Goal: Book appointment/travel/reservation

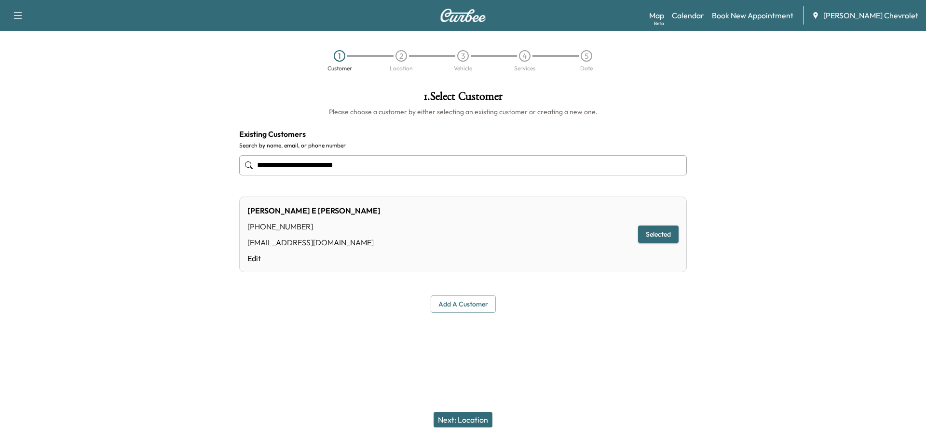
click at [386, 159] on input "**********" at bounding box center [462, 165] width 447 height 20
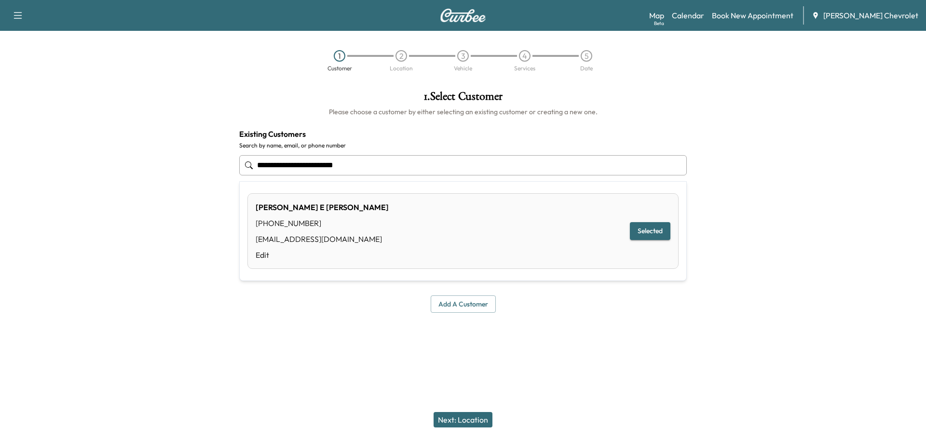
click at [386, 159] on input "**********" at bounding box center [462, 165] width 447 height 20
click at [199, 220] on div at bounding box center [115, 202] width 231 height 238
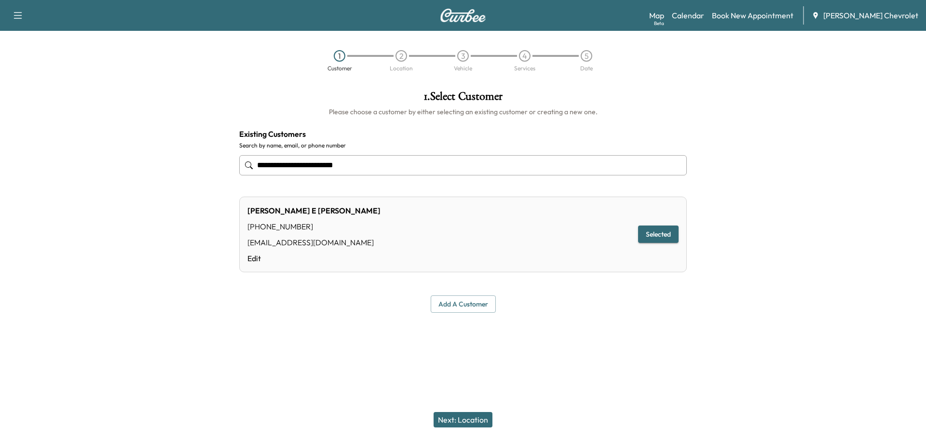
drag, startPoint x: 715, startPoint y: 346, endPoint x: 572, endPoint y: 354, distance: 143.4
click at [715, 346] on div at bounding box center [463, 336] width 926 height 31
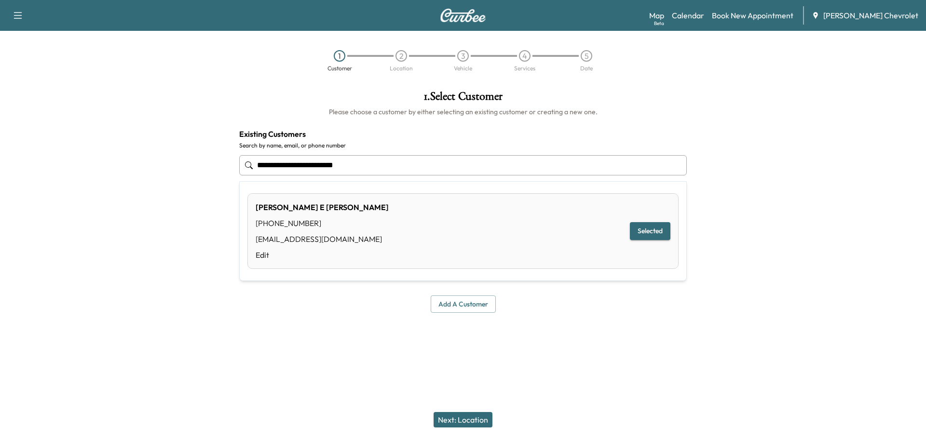
click at [412, 163] on input "**********" at bounding box center [462, 165] width 447 height 20
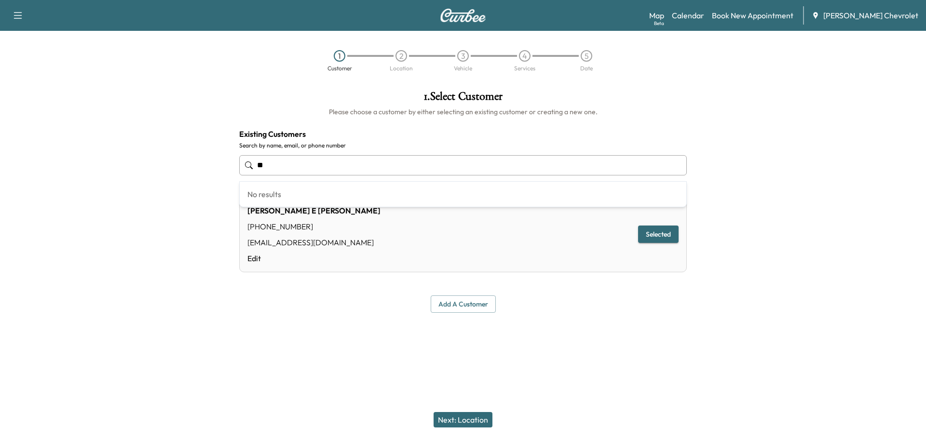
type input "*"
click at [409, 163] on input "text" at bounding box center [462, 165] width 447 height 20
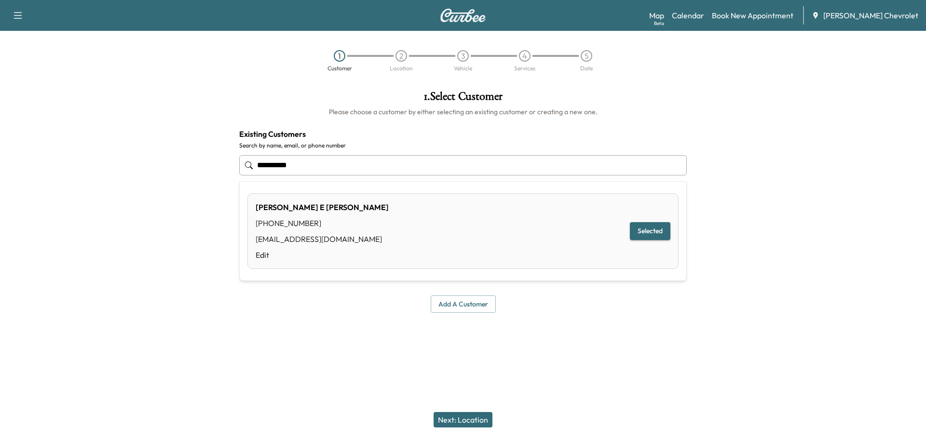
click at [639, 236] on button "Selected" at bounding box center [650, 231] width 40 height 18
type input "**********"
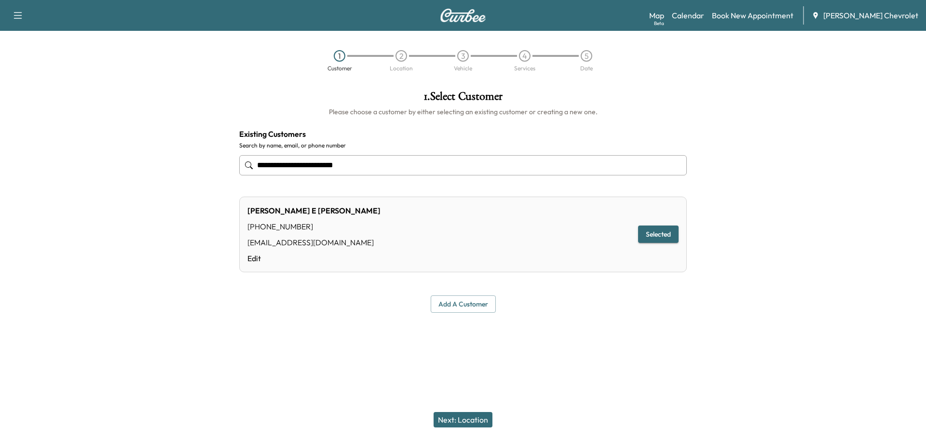
click at [663, 235] on button "Selected" at bounding box center [658, 235] width 40 height 18
click at [478, 421] on button "Next: Location" at bounding box center [462, 419] width 59 height 15
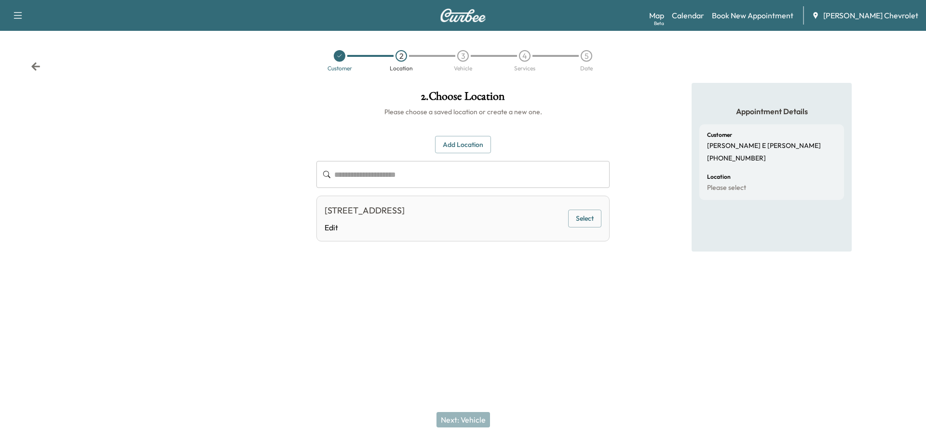
click at [582, 219] on button "Select" at bounding box center [584, 219] width 33 height 18
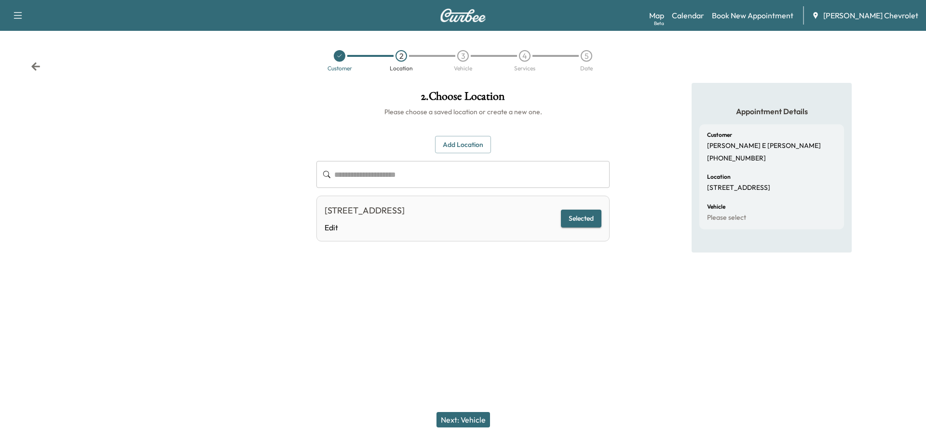
click at [452, 422] on button "Next: Vehicle" at bounding box center [463, 419] width 54 height 15
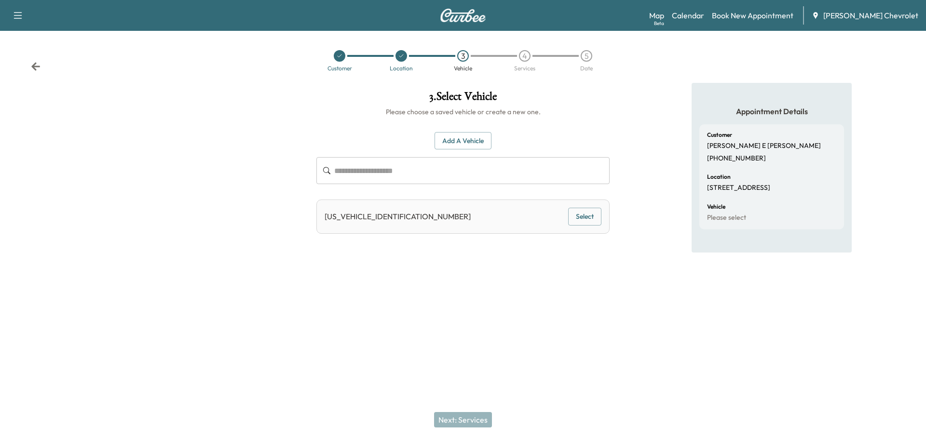
click at [580, 226] on div "[US_VEHICLE_IDENTIFICATION_NUMBER] Select" at bounding box center [462, 217] width 293 height 34
click at [582, 212] on button "Select" at bounding box center [584, 217] width 33 height 18
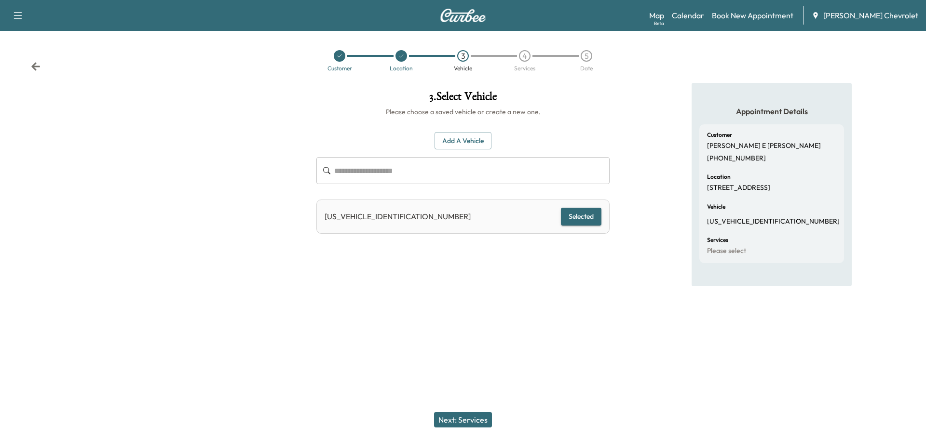
click at [466, 412] on div "Next: Services" at bounding box center [463, 420] width 926 height 39
click at [466, 416] on button "Next: Services" at bounding box center [463, 419] width 58 height 15
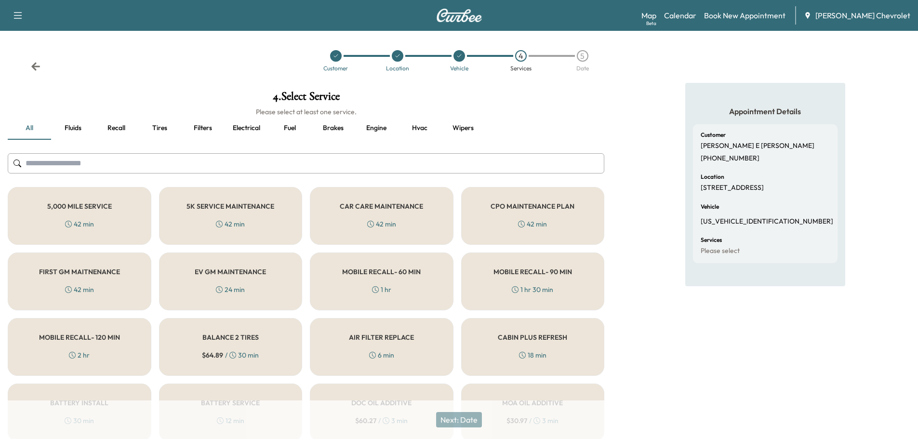
click at [396, 217] on div "CAR CARE MAINTENANCE 42 min" at bounding box center [382, 216] width 144 height 58
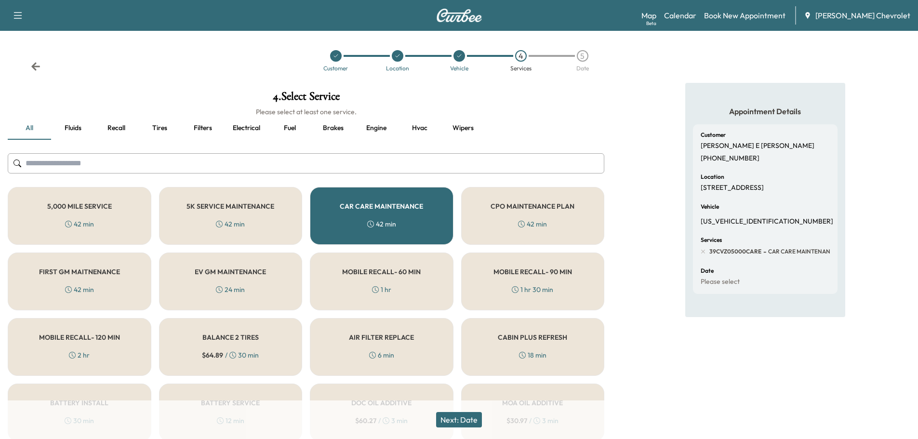
click at [462, 422] on button "Next: Date" at bounding box center [459, 419] width 46 height 15
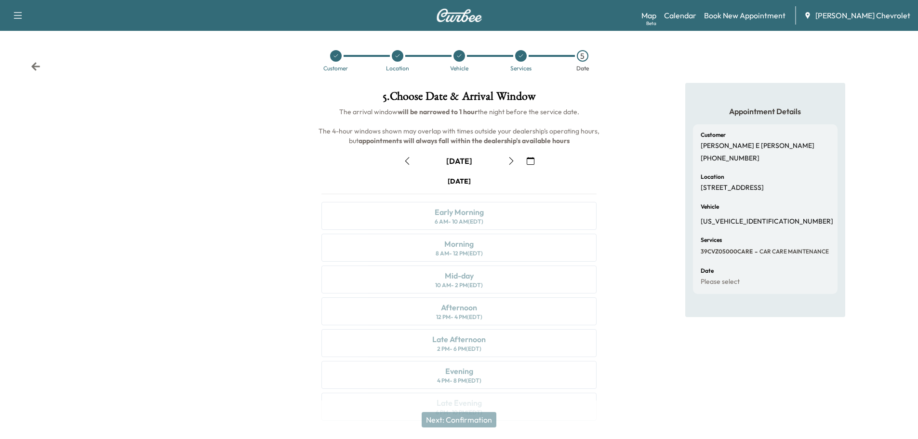
click at [508, 158] on icon "button" at bounding box center [512, 161] width 8 height 8
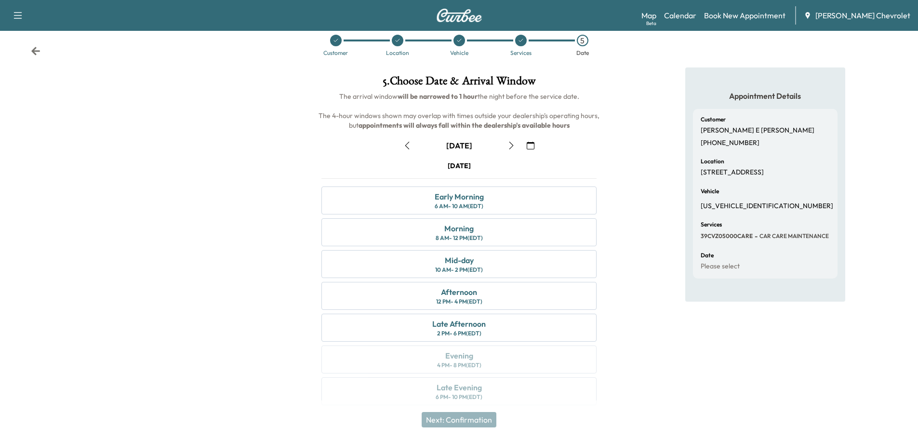
scroll to position [24, 0]
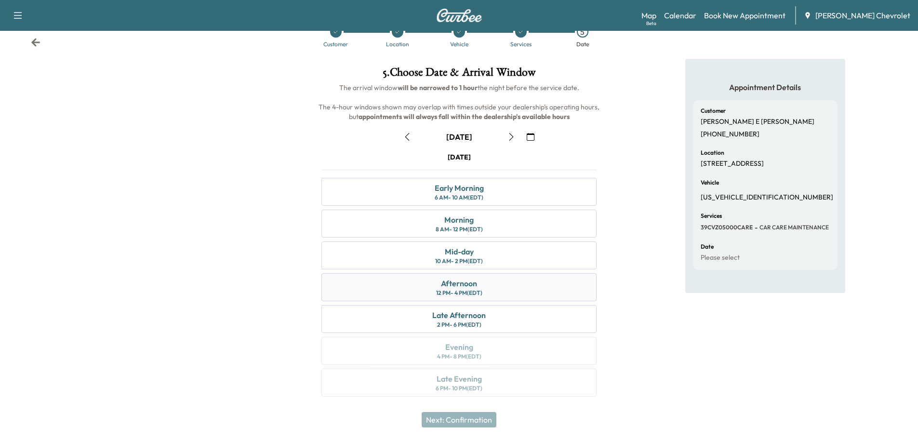
click at [473, 285] on div "Afternoon" at bounding box center [459, 284] width 36 height 12
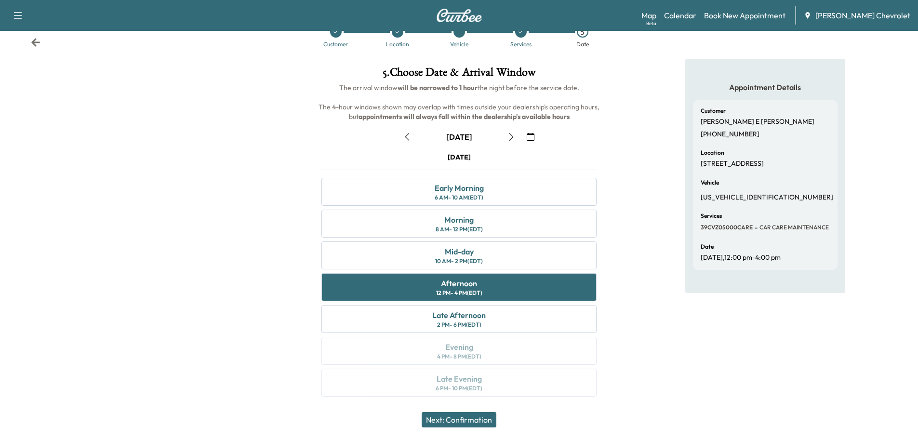
click at [478, 419] on button "Next: Confirmation" at bounding box center [459, 419] width 75 height 15
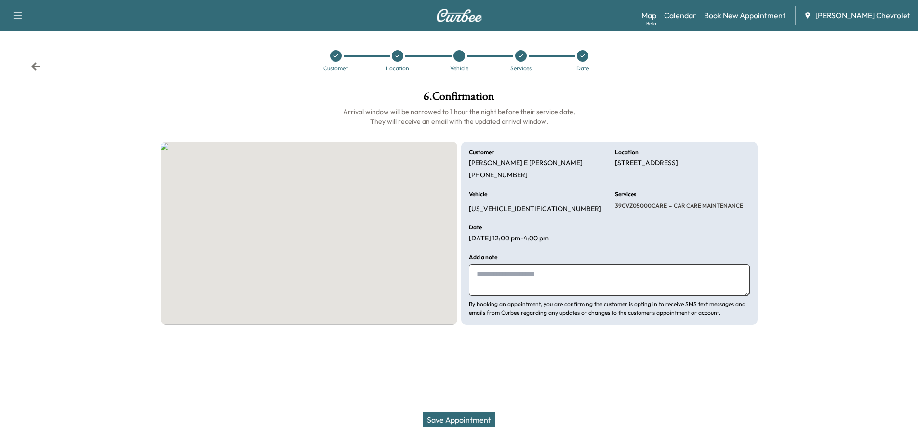
scroll to position [0, 0]
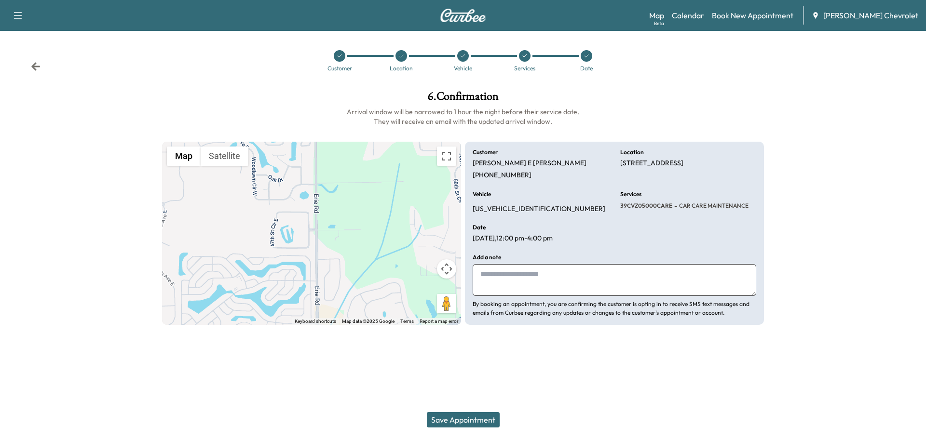
click at [540, 283] on textarea at bounding box center [613, 280] width 283 height 32
drag, startPoint x: 644, startPoint y: 117, endPoint x: 670, endPoint y: 112, distance: 26.5
click at [644, 117] on h6 "Arrival window will be narrowed to 1 hour the night before their service date. …" at bounding box center [463, 116] width 602 height 19
click at [525, 376] on div "Support Log Out Map Beta Calendar Book New Appointment [PERSON_NAME] Chevrolet …" at bounding box center [463, 219] width 926 height 439
click at [527, 352] on div at bounding box center [463, 348] width 926 height 31
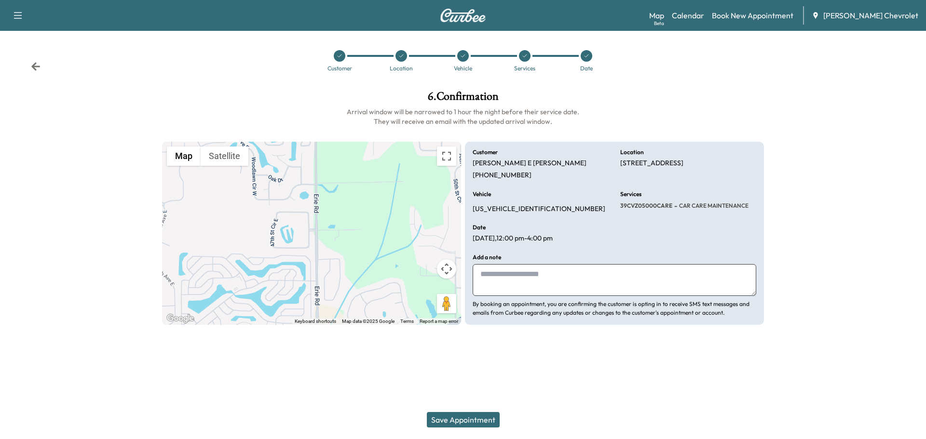
click at [515, 377] on div "Support Log Out Map Beta Calendar Book New Appointment [PERSON_NAME] Chevrolet …" at bounding box center [463, 219] width 926 height 439
click at [539, 288] on textarea at bounding box center [613, 280] width 283 height 32
click at [539, 287] on textarea at bounding box center [613, 280] width 283 height 32
click at [465, 417] on button "Save Appointment" at bounding box center [463, 419] width 73 height 15
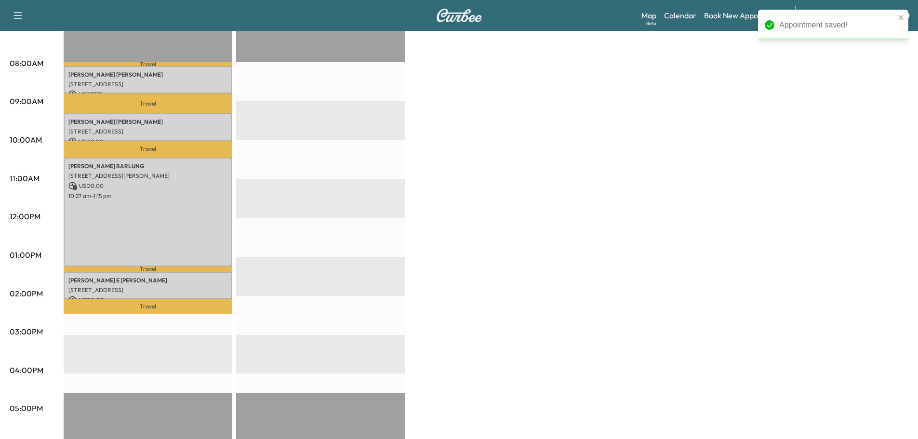
scroll to position [337, 0]
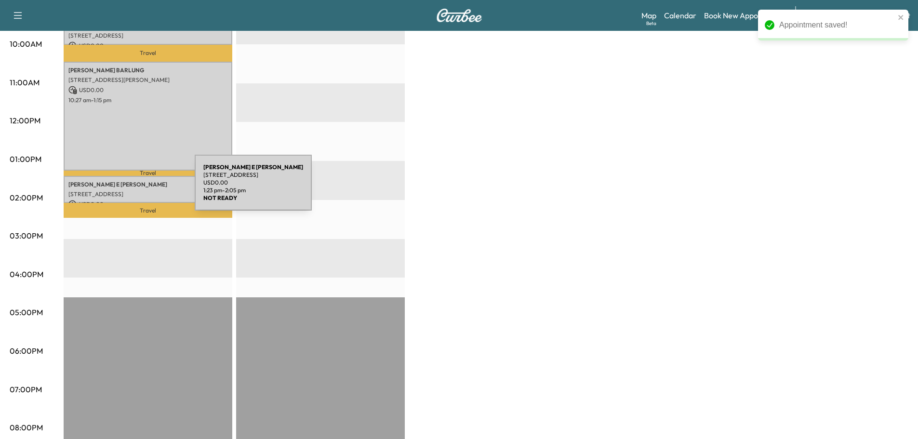
click at [123, 190] on p "[STREET_ADDRESS]" at bounding box center [147, 194] width 159 height 8
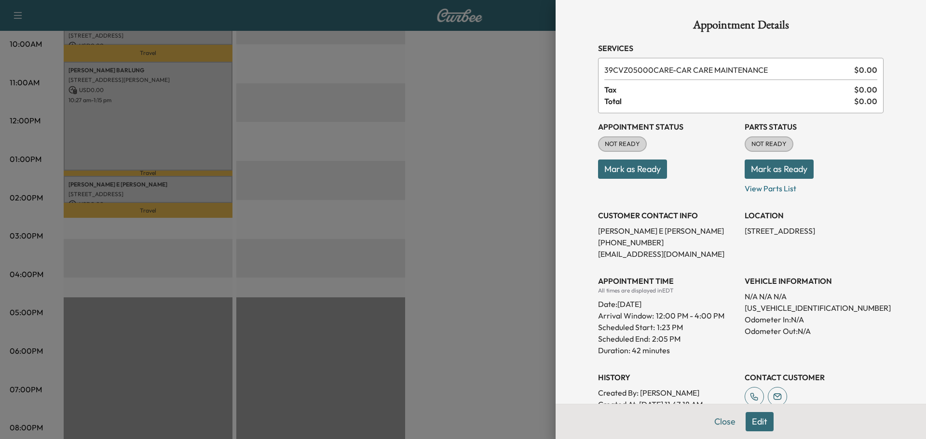
click at [461, 211] on div at bounding box center [463, 219] width 926 height 439
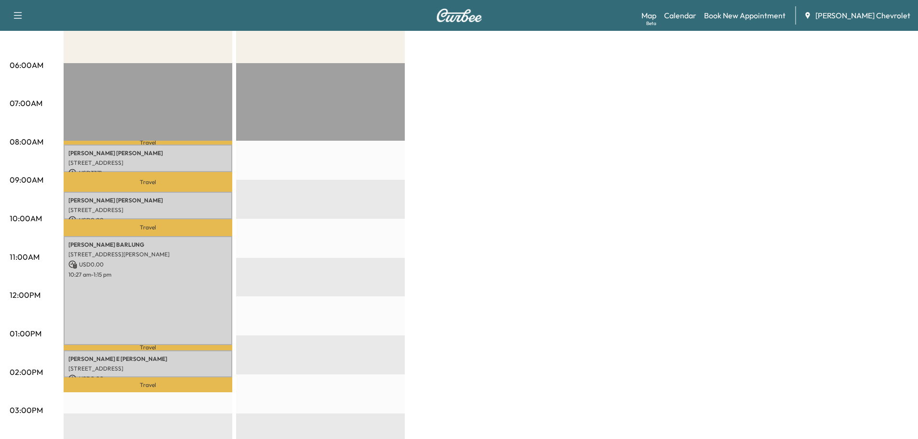
scroll to position [0, 0]
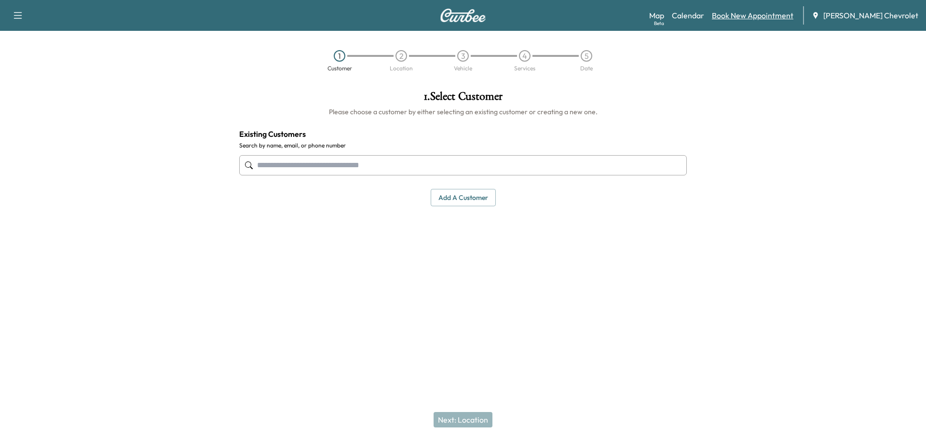
click at [757, 13] on link "Book New Appointment" at bounding box center [752, 16] width 81 height 12
click at [704, 13] on link "Calendar" at bounding box center [688, 16] width 32 height 12
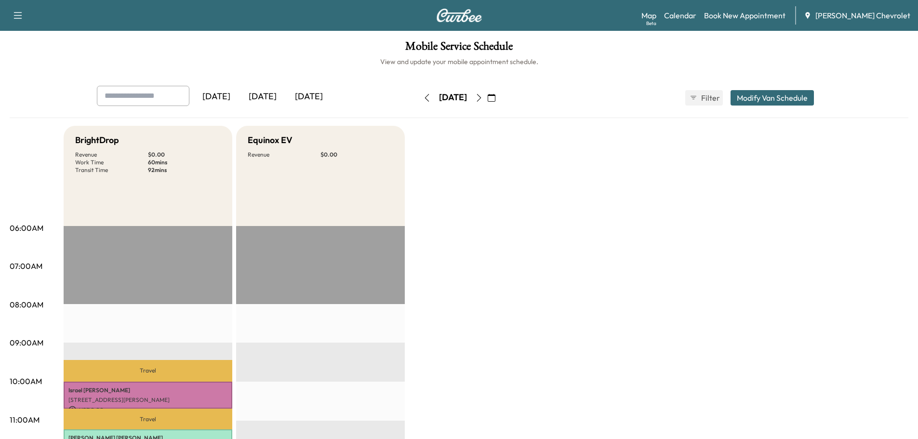
click at [483, 95] on icon "button" at bounding box center [479, 98] width 8 height 8
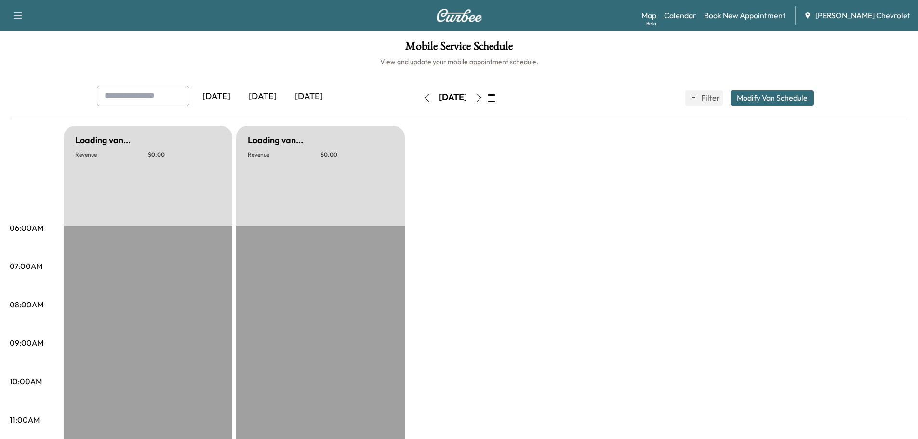
click at [481, 98] on icon "button" at bounding box center [479, 98] width 4 height 8
click at [500, 98] on button "button" at bounding box center [492, 97] width 16 height 15
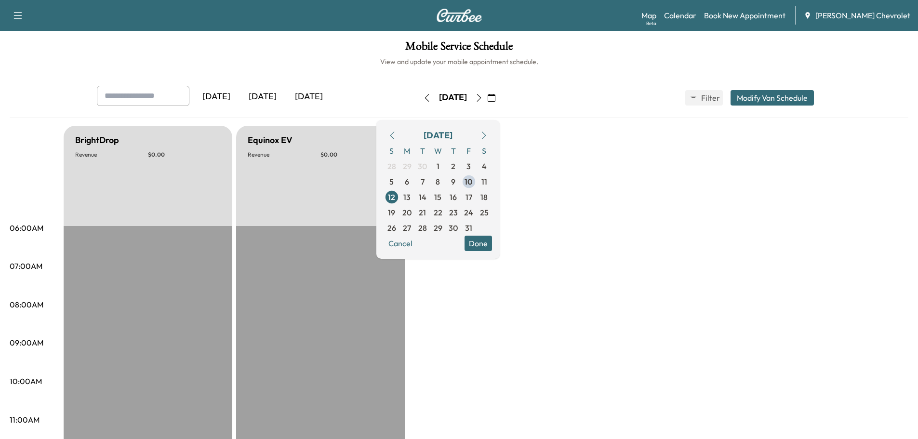
click at [483, 96] on icon "button" at bounding box center [479, 98] width 8 height 8
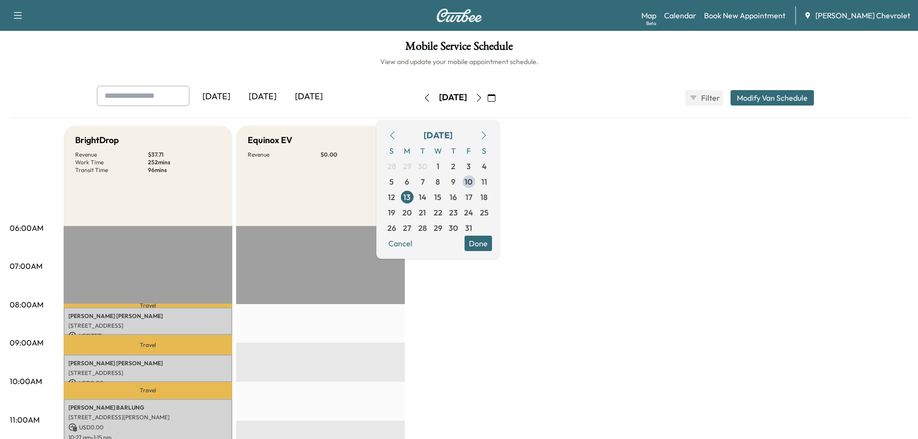
click at [483, 98] on icon "button" at bounding box center [479, 98] width 8 height 8
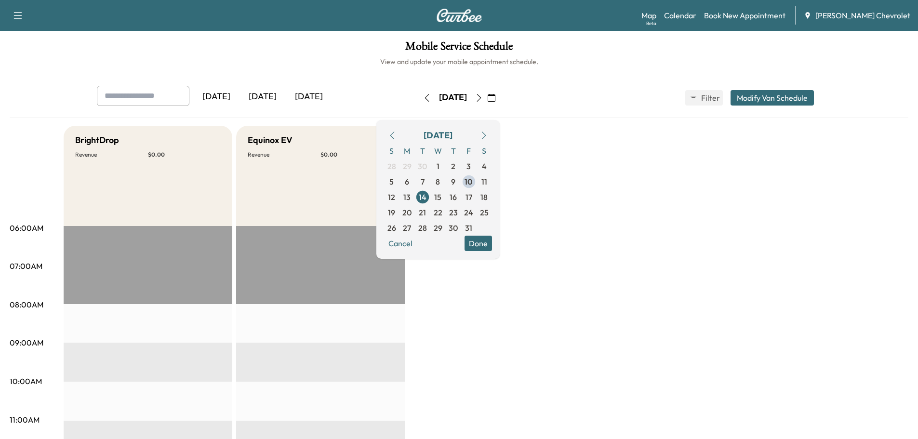
click at [423, 100] on icon "button" at bounding box center [427, 98] width 8 height 8
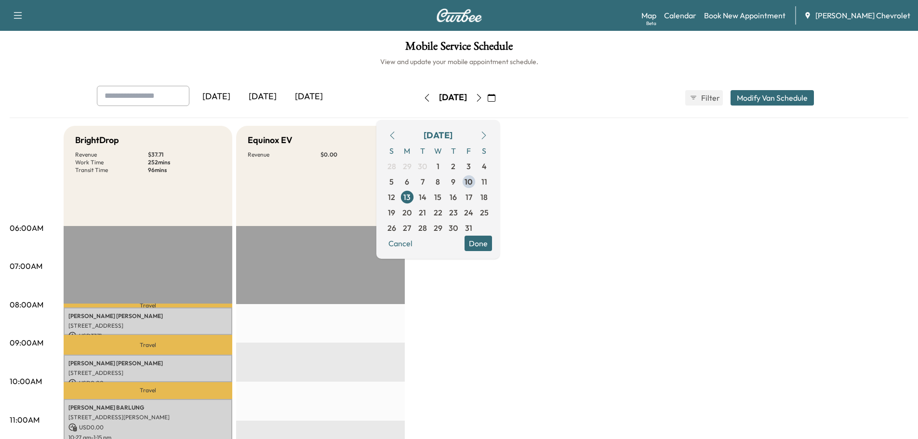
click at [487, 99] on div "[DATE]" at bounding box center [453, 97] width 68 height 15
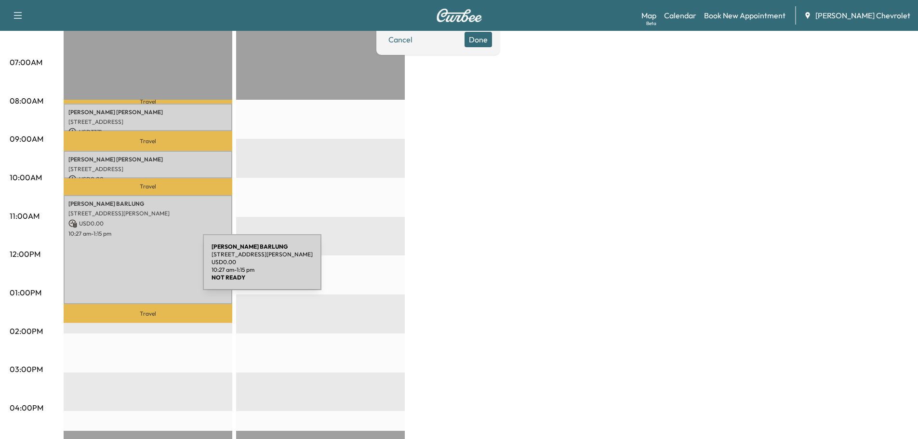
scroll to position [225, 0]
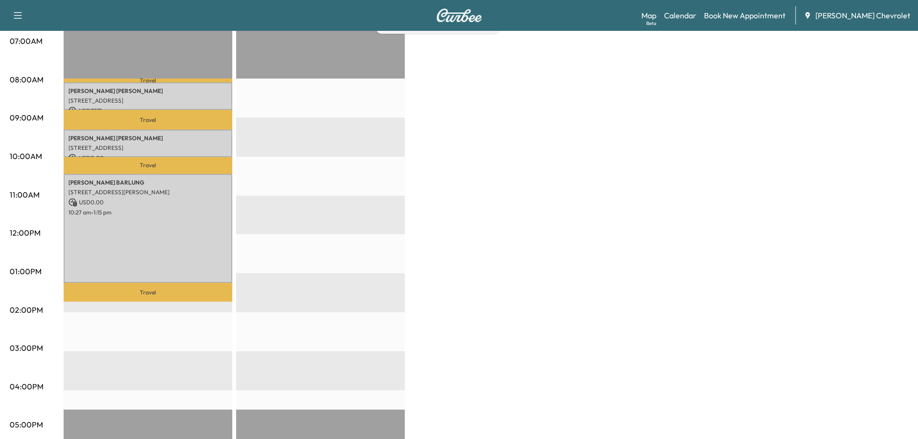
click at [520, 331] on div "BrightDrop Revenue $ 37.71 Work Time 252 mins Transit Time 96 mins Travel Const…" at bounding box center [486, 262] width 845 height 723
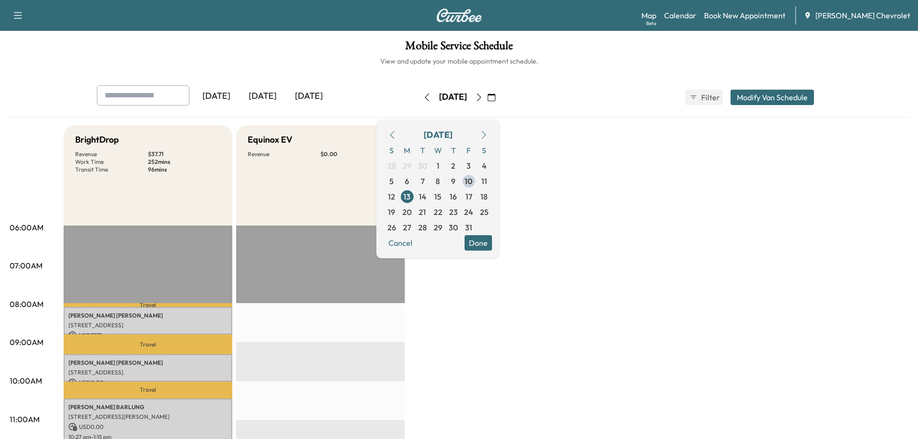
scroll to position [0, 0]
